Goal: Task Accomplishment & Management: Manage account settings

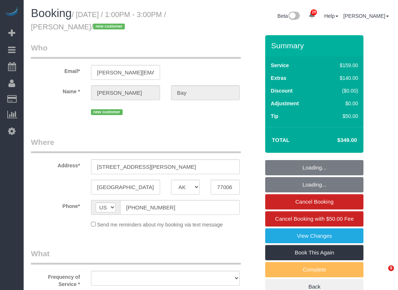
select select "[GEOGRAPHIC_DATA]"
select select "object:5866"
select select "3"
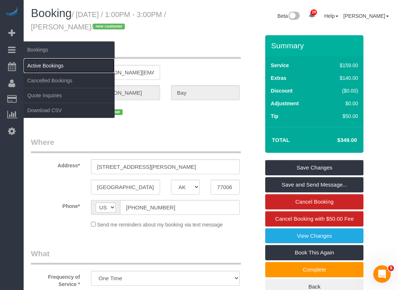
click at [38, 62] on link "Active Bookings" at bounding box center [69, 66] width 91 height 15
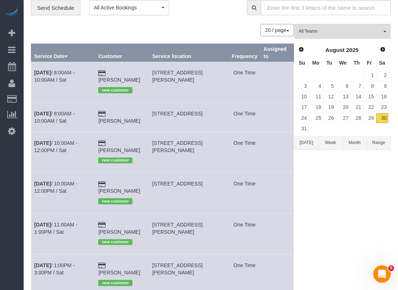
scroll to position [17, 0]
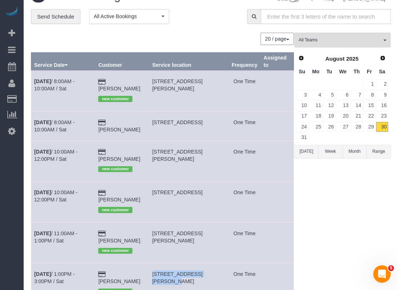
drag, startPoint x: 155, startPoint y: 250, endPoint x: 213, endPoint y: 253, distance: 58.6
click at [213, 264] on td "[STREET_ADDRESS][PERSON_NAME]" at bounding box center [188, 284] width 79 height 41
copy span "[STREET_ADDRESS][PERSON_NAME]"
click at [342, 229] on div "All Teams Remove Team Filters Test team Prev Next [DATE] Su Mo Tu We Th Fr Sa 1…" at bounding box center [342, 182] width 96 height 298
